Goal: Book appointment/travel/reservation

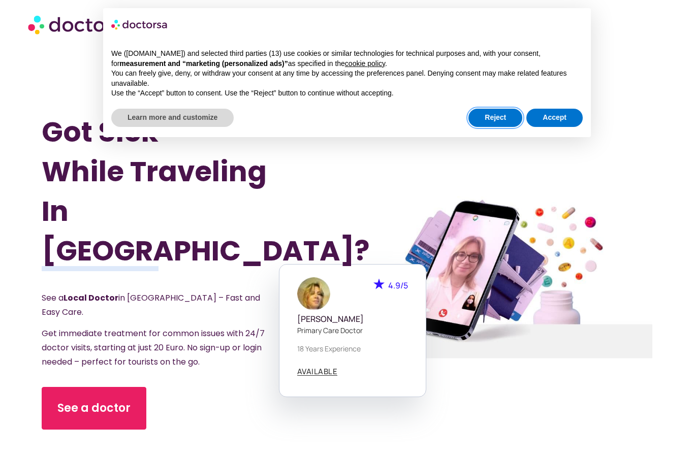
click at [483, 120] on button "Reject" at bounding box center [495, 118] width 54 height 18
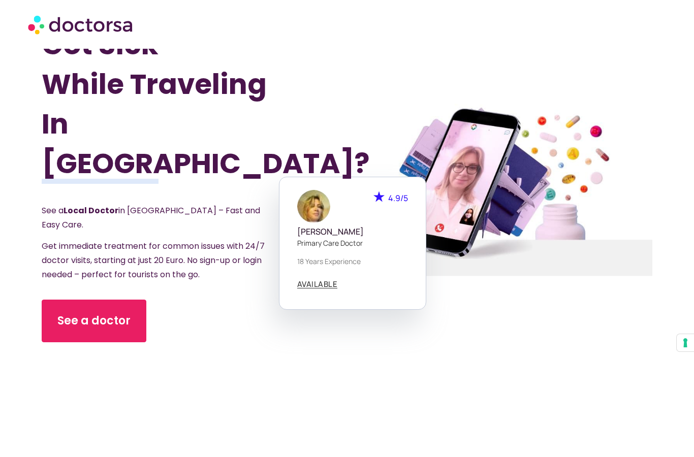
scroll to position [89, 0]
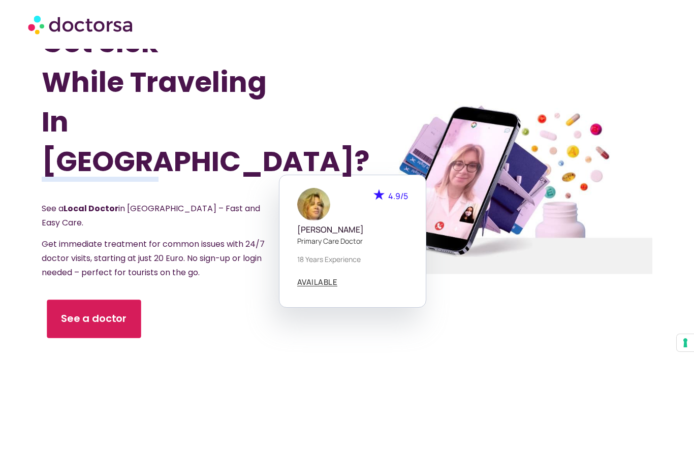
click at [120, 311] on span "See a doctor" at bounding box center [94, 318] width 66 height 15
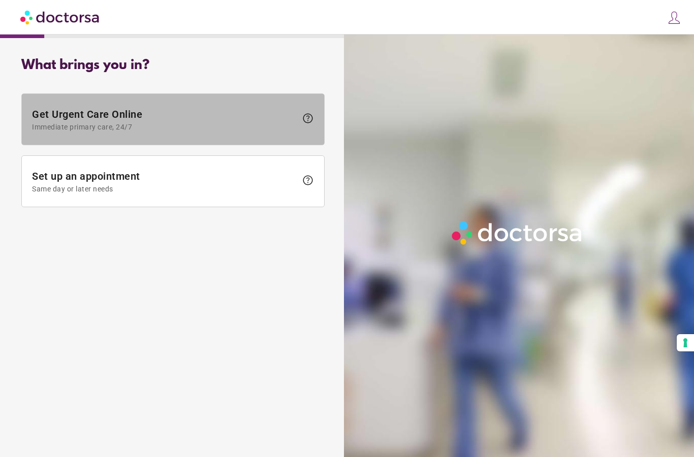
click at [212, 120] on span "Get Urgent Care Online Immediate primary care, 24/7" at bounding box center [164, 119] width 265 height 23
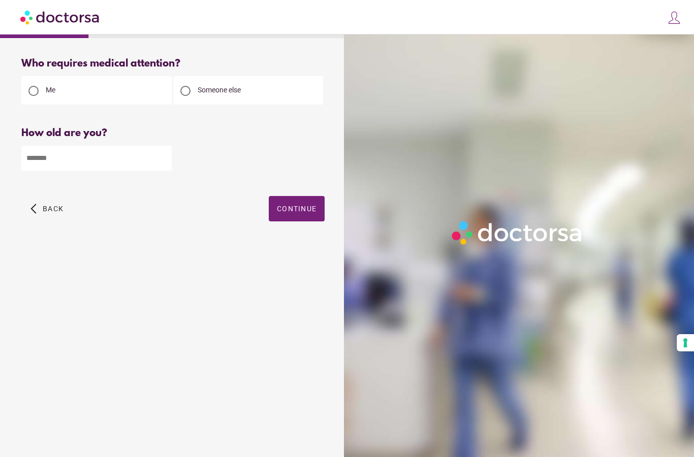
click at [100, 165] on input "number" at bounding box center [96, 158] width 150 height 25
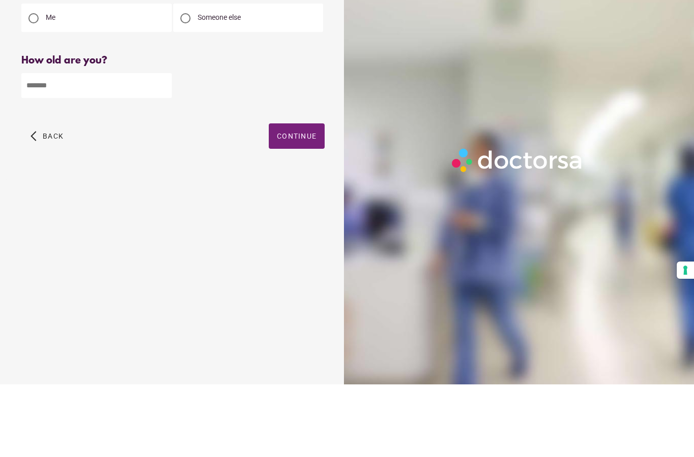
type input "**"
click at [296, 205] on span "Continue" at bounding box center [297, 209] width 40 height 8
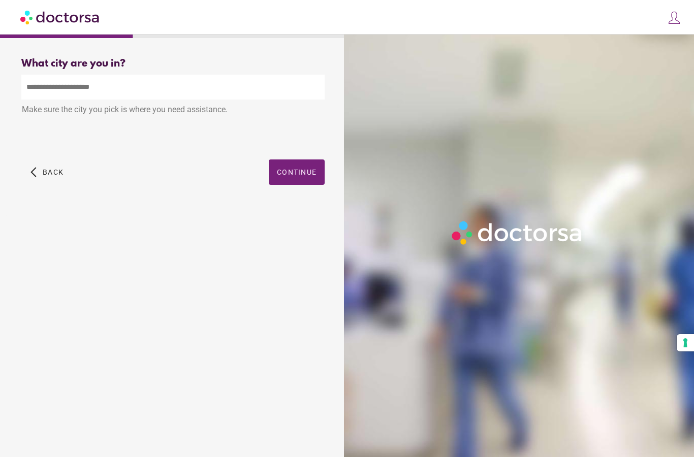
click at [177, 75] on input "text" at bounding box center [172, 87] width 303 height 25
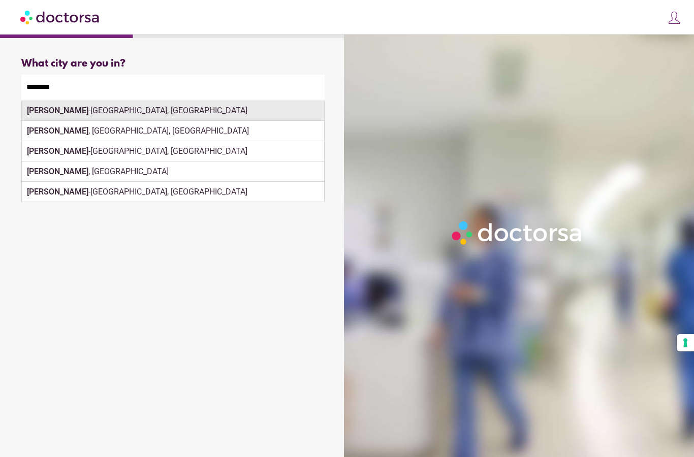
click at [98, 101] on div "Beaulieu -sur-Mer, France" at bounding box center [173, 111] width 302 height 20
type input "**********"
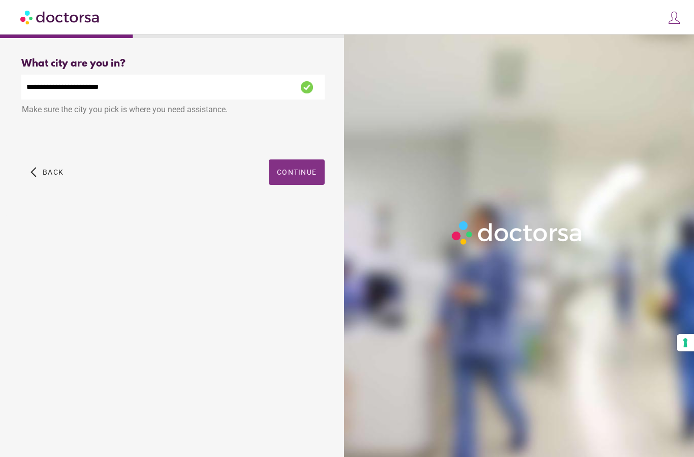
click at [297, 168] on span "Continue" at bounding box center [297, 172] width 40 height 8
